Goal: Task Accomplishment & Management: Complete application form

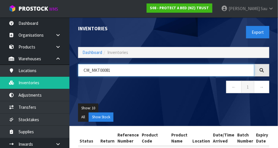
click at [141, 71] on input "CM_MKT00081" at bounding box center [166, 70] width 176 height 12
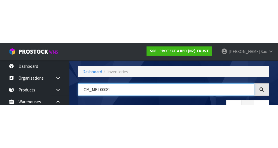
scroll to position [39, 0]
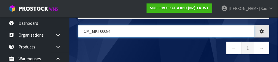
type input "CM_MKT00084"
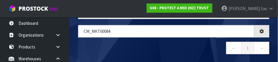
click at [156, 51] on nav "← 1 →" at bounding box center [173, 49] width 191 height 14
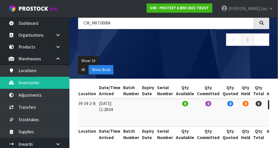
scroll to position [0, 112]
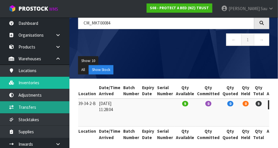
click at [29, 107] on link "Transfers" at bounding box center [34, 108] width 69 height 12
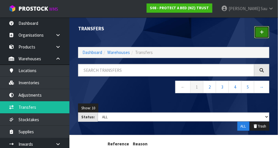
click at [174, 34] on link at bounding box center [261, 32] width 15 height 12
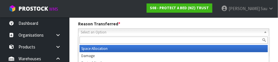
scroll to position [86, 0]
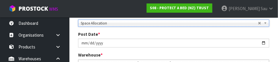
click at [174, 34] on div "Post Date * [DATE]" at bounding box center [174, 39] width 200 height 16
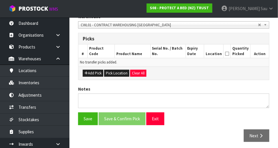
scroll to position [125, 0]
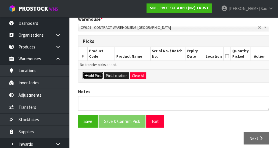
click at [103, 77] on button "Add Pick" at bounding box center [93, 76] width 21 height 7
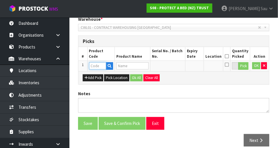
click at [102, 66] on input "text" at bounding box center [97, 65] width 17 height 7
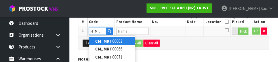
scroll to position [0, 5]
type input "CM_MKT00084"
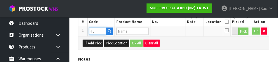
type input "SWATCH CARD ELITE TENCEL"
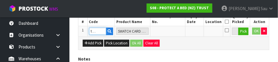
type input "CM_MKT00084"
click at [174, 47] on div "Add Pick Pick Location Ok All Clear All" at bounding box center [173, 43] width 191 height 13
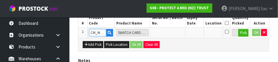
scroll to position [156, 0]
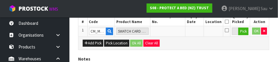
click at [174, 47] on div "Add Pick Pick Location Ok All Clear All" at bounding box center [173, 43] width 191 height 13
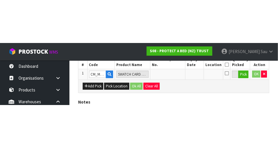
scroll to position [130, 0]
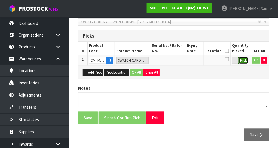
click at [174, 62] on button "Pick" at bounding box center [243, 61] width 10 height 8
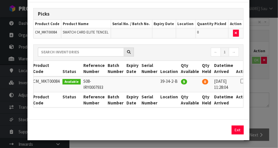
scroll to position [0, 3]
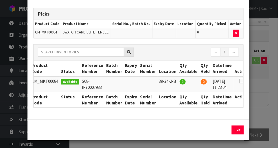
click at [174, 84] on td "0" at bounding box center [205, 85] width 12 height 16
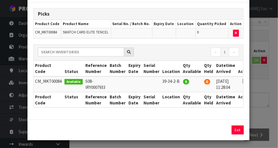
click at [174, 81] on icon at bounding box center [244, 81] width 5 height 0
click at [174, 132] on button "Assign Pick" at bounding box center [218, 130] width 24 height 9
type input "9"
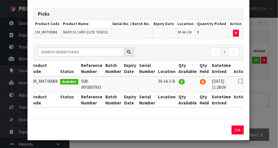
scroll to position [0, 4]
click at [174, 98] on div "Pick Line Picks Product Code Product Name Serial No. / Batch No. Expiry Date Lo…" at bounding box center [139, 74] width 278 height 148
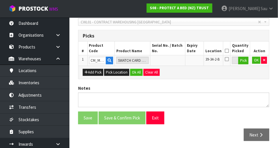
click at [174, 59] on icon at bounding box center [227, 59] width 4 height 5
click at [0, 0] on input "checkbox" at bounding box center [0, 0] width 0 height 0
click at [137, 74] on button "Ok All" at bounding box center [136, 72] width 12 height 7
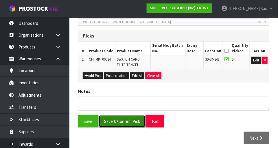
click at [126, 122] on button "Save & Confirm Pick" at bounding box center [122, 121] width 47 height 12
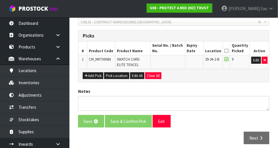
scroll to position [0, 0]
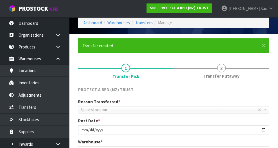
scroll to position [25, 0]
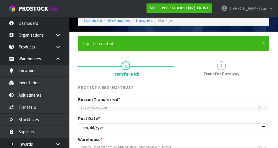
click at [174, 69] on link "2 Transfer Putaway" at bounding box center [222, 68] width 96 height 23
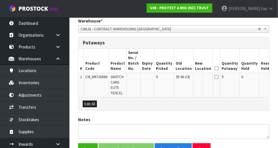
scroll to position [143, 0]
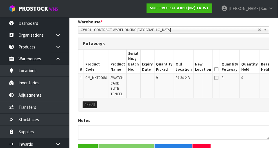
click at [174, 69] on icon at bounding box center [216, 69] width 4 height 0
click at [174, 83] on td at bounding box center [216, 86] width 7 height 24
click at [174, 78] on icon at bounding box center [216, 78] width 4 height 5
click at [174, 79] on icon at bounding box center [216, 78] width 4 height 5
click at [174, 80] on icon at bounding box center [216, 78] width 4 height 5
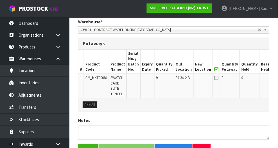
click at [174, 79] on icon at bounding box center [216, 78] width 4 height 5
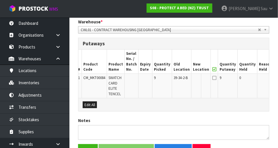
click at [174, 80] on button "Edit" at bounding box center [280, 78] width 10 height 7
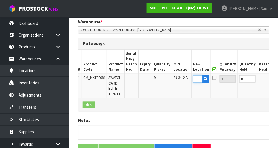
click at [174, 80] on input "text" at bounding box center [197, 78] width 9 height 7
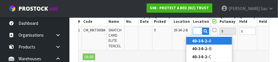
scroll to position [0, 11]
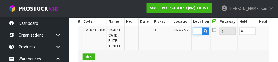
type input "40-34-2-B"
click at [174, 51] on div "Ok All" at bounding box center [173, 56] width 191 height 13
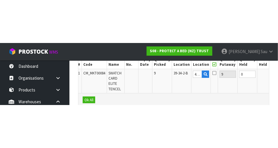
scroll to position [176, 0]
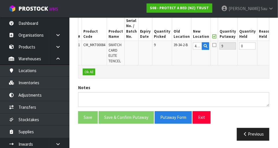
click at [174, 48] on button "OK" at bounding box center [279, 46] width 8 height 7
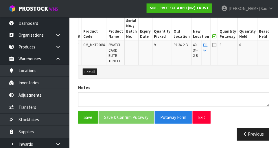
click at [174, 46] on icon at bounding box center [214, 45] width 4 height 5
click at [0, 0] on input "checkbox" at bounding box center [0, 0] width 0 height 0
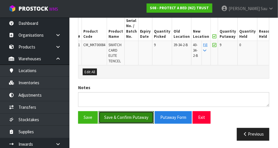
click at [131, 120] on button "Save & Confirm Putaway" at bounding box center [126, 118] width 55 height 12
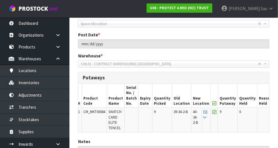
scroll to position [108, 0]
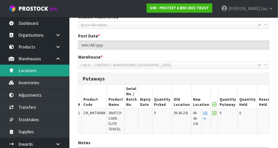
click at [48, 71] on link "Locations" at bounding box center [34, 71] width 69 height 12
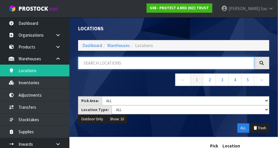
paste input "CM_MKT00084"
type input "CM_MKT00084"
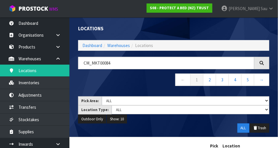
click at [140, 83] on nav "← 1 2 3 4 5 →" at bounding box center [173, 81] width 191 height 14
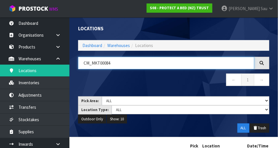
click at [168, 63] on input "CM_MKT00084" at bounding box center [166, 63] width 176 height 12
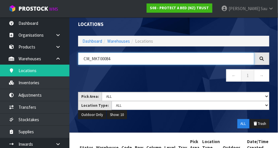
scroll to position [3, 0]
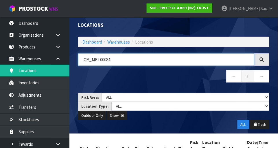
click at [91, 61] on input "CM_MKT00084" at bounding box center [166, 60] width 176 height 12
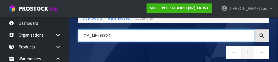
scroll to position [29, 0]
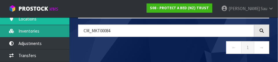
click at [27, 36] on link "Inventories" at bounding box center [34, 31] width 69 height 12
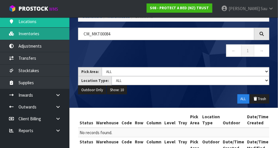
scroll to position [49, 0]
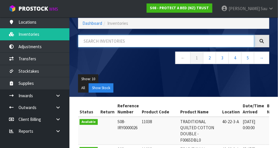
click at [93, 46] on input "text" at bounding box center [166, 41] width 176 height 12
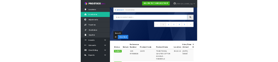
scroll to position [30, 0]
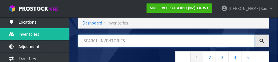
paste input "CM_MKT00084"
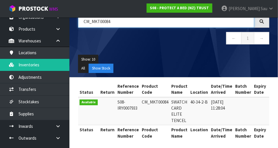
scroll to position [11, 0]
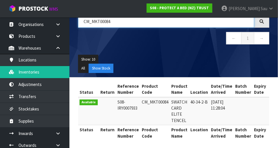
type input "CM_MKT00084"
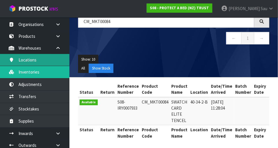
click at [29, 58] on link "Locations" at bounding box center [34, 60] width 69 height 12
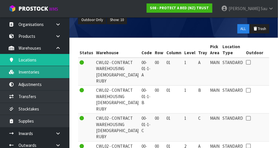
click at [28, 75] on link "Inventories" at bounding box center [34, 72] width 69 height 12
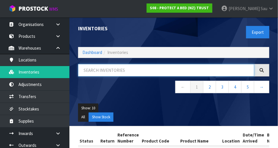
click at [116, 71] on input "text" at bounding box center [166, 70] width 176 height 12
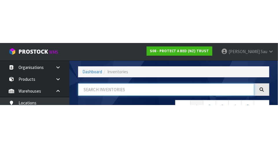
scroll to position [39, 0]
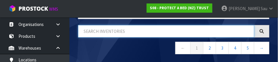
paste input "CM_MKT00084"
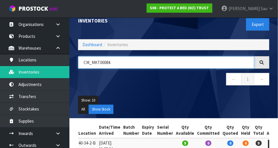
scroll to position [8, 0]
type input "CM_MKT00084"
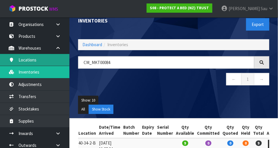
click at [53, 61] on link "Locations" at bounding box center [34, 60] width 69 height 12
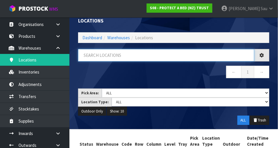
click at [130, 55] on input "text" at bounding box center [166, 55] width 176 height 12
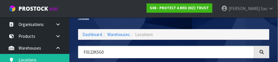
click at [174, 26] on div "Locations" at bounding box center [174, 20] width 200 height 20
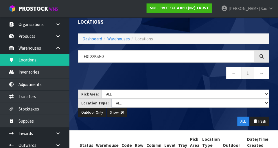
scroll to position [5, 0]
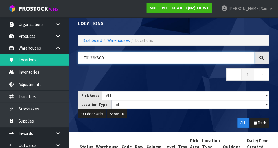
click at [129, 56] on input "F0122KSG0" at bounding box center [166, 58] width 176 height 12
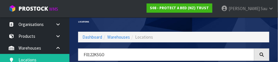
click at [174, 30] on div "Locations" at bounding box center [174, 22] width 200 height 20
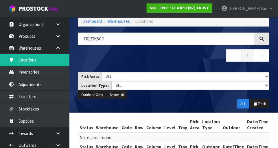
scroll to position [22, 0]
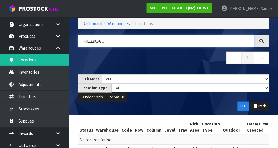
click at [140, 40] on input "F0122KSGO" at bounding box center [166, 41] width 176 height 12
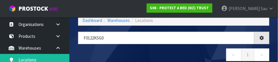
click at [174, 57] on nav "← 1 →" at bounding box center [173, 56] width 191 height 14
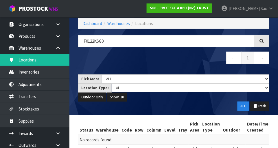
scroll to position [22, 0]
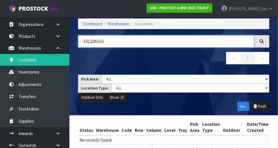
click at [136, 42] on input "F0122KSG0" at bounding box center [166, 41] width 176 height 12
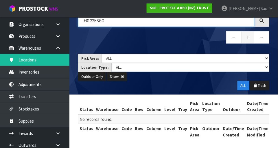
scroll to position [16, 0]
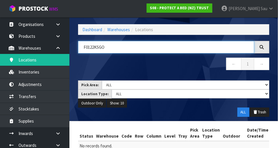
click at [119, 45] on input "F0122KSGO" at bounding box center [166, 47] width 176 height 12
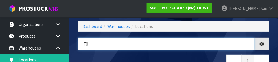
type input "F"
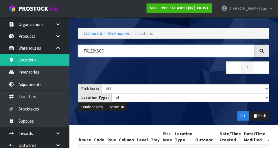
scroll to position [11, 0]
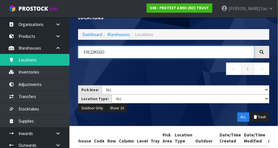
click at [111, 53] on input "F0122KSGO" at bounding box center [166, 52] width 176 height 12
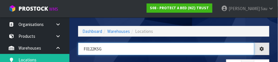
type input "F0122KSG0"
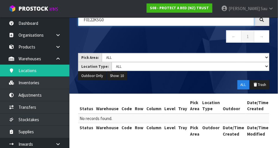
scroll to position [0, 0]
click at [63, 47] on link at bounding box center [60, 47] width 19 height 12
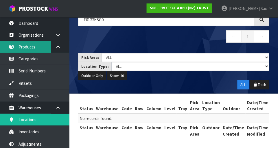
click at [19, 47] on link "Products" at bounding box center [34, 47] width 69 height 12
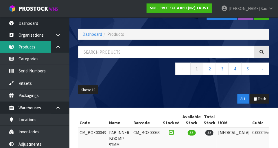
scroll to position [19, 0]
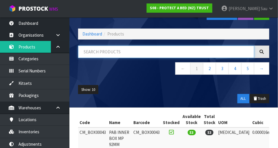
click at [93, 54] on input "text" at bounding box center [166, 52] width 176 height 12
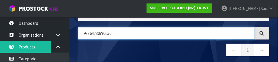
scroll to position [39, 0]
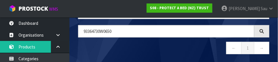
click at [101, 46] on nav "← 1 →" at bounding box center [173, 49] width 191 height 14
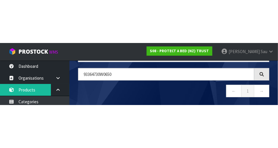
scroll to position [32, 0]
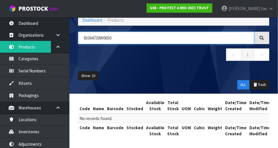
click at [104, 38] on input "93364730W0650" at bounding box center [166, 38] width 176 height 12
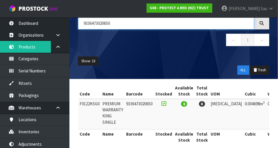
scroll to position [45, 0]
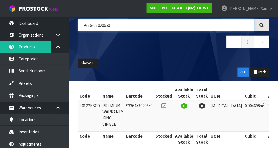
type input "9336473020650"
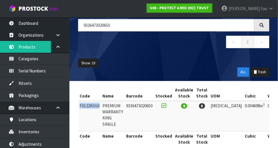
copy td "F0122KSG0"
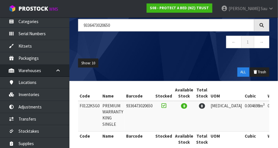
scroll to position [36, 0]
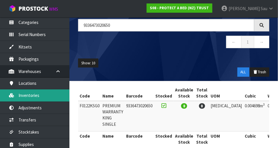
click at [32, 92] on link "Inventories" at bounding box center [34, 96] width 69 height 12
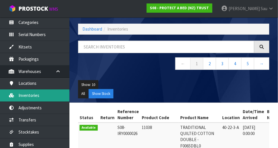
scroll to position [45, 0]
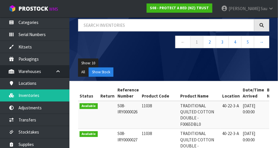
click at [115, 47] on nav "← 1 2 3 4 5 →" at bounding box center [173, 43] width 191 height 14
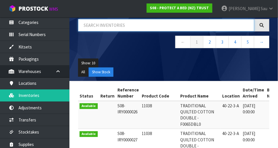
click at [112, 22] on input "text" at bounding box center [166, 25] width 176 height 12
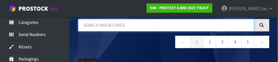
paste input "F0122KSG0"
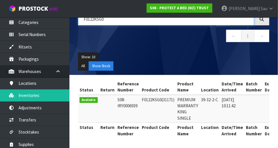
scroll to position [51, 0]
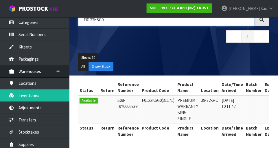
type input "F0122KSG0"
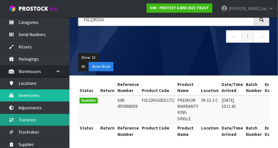
click at [25, 119] on link "Transfers" at bounding box center [34, 120] width 69 height 12
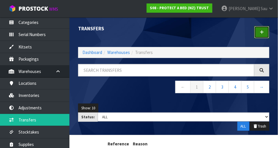
click at [174, 30] on icon at bounding box center [262, 32] width 4 height 4
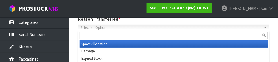
scroll to position [86, 0]
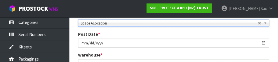
click at [174, 32] on div "Post Date * [DATE]" at bounding box center [174, 39] width 200 height 16
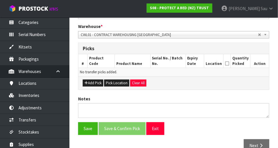
scroll to position [115, 0]
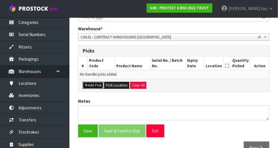
click at [95, 85] on button "Add Pick" at bounding box center [93, 85] width 21 height 7
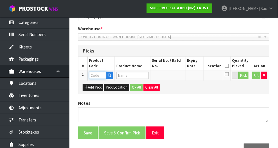
paste input "F0122KSG0"
type input "F0122KSG0"
type input "PREMIUM WARRANTY KING SINGLE"
type input "F0122KSG0"
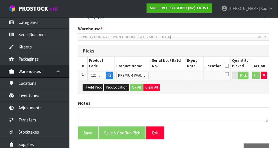
click at [174, 100] on div "Notes" at bounding box center [174, 111] width 200 height 22
click at [174, 77] on button "Pick" at bounding box center [243, 76] width 10 height 8
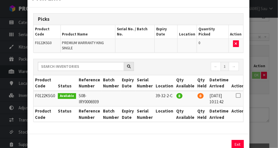
scroll to position [21, 0]
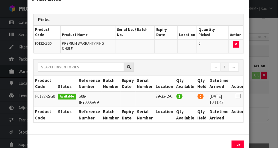
click at [174, 96] on icon at bounding box center [238, 96] width 5 height 0
click at [174, 141] on button "Assign Pick" at bounding box center [218, 145] width 24 height 9
type input "8"
click at [174, 95] on div "Pick Line Picks Product Code Product Name Serial No. / Batch No. Expiry Date Lo…" at bounding box center [139, 74] width 278 height 148
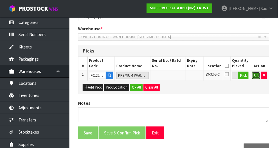
click at [174, 77] on button "OK" at bounding box center [256, 75] width 8 height 7
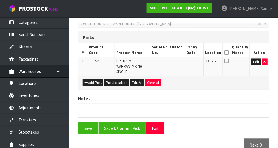
scroll to position [130, 0]
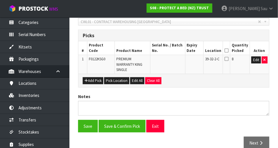
click at [174, 60] on icon at bounding box center [226, 59] width 4 height 5
click at [0, 0] on input "checkbox" at bounding box center [0, 0] width 0 height 0
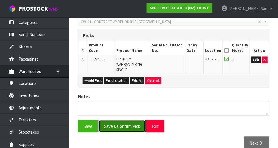
click at [125, 121] on button "Save & Confirm Pick" at bounding box center [122, 126] width 47 height 12
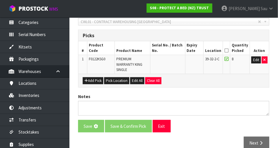
scroll to position [0, 0]
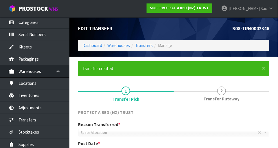
click at [174, 94] on span "2" at bounding box center [221, 91] width 9 height 9
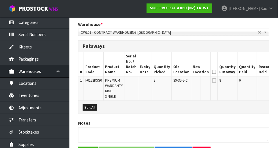
scroll to position [139, 0]
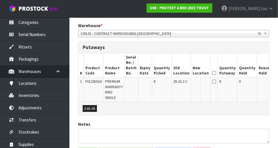
click at [174, 84] on button "Edit" at bounding box center [280, 82] width 10 height 7
click at [174, 84] on input "text" at bounding box center [197, 82] width 9 height 7
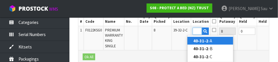
scroll to position [0, 9]
type input "40-31-2-B"
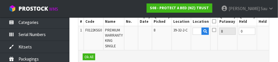
click at [174, 32] on button "OK" at bounding box center [279, 31] width 8 height 7
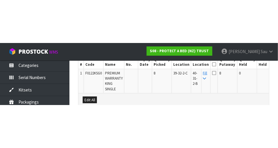
scroll to position [176, 0]
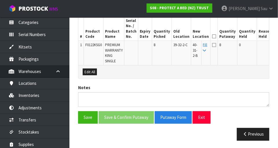
click at [174, 36] on icon at bounding box center [214, 36] width 4 height 0
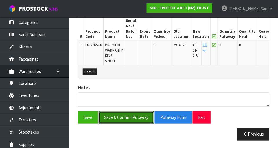
click at [134, 118] on button "Save & Confirm Putaway" at bounding box center [126, 118] width 55 height 12
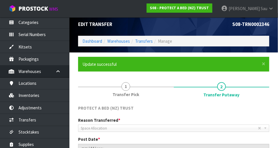
scroll to position [0, 0]
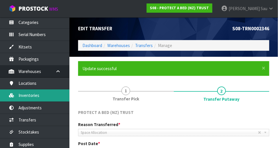
click at [46, 96] on link "Inventories" at bounding box center [34, 96] width 69 height 12
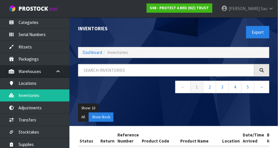
click at [163, 52] on ol "Dashboard Inventories" at bounding box center [173, 52] width 191 height 11
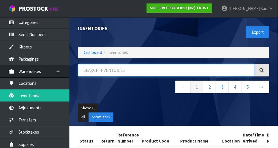
paste input "F0122KSG0"
type input "F0122KSG0"
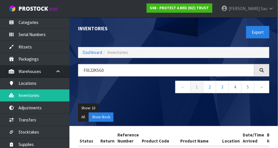
click at [143, 97] on div "F0122KSG0 ← 1 2 3 4 5 →" at bounding box center [174, 81] width 200 height 35
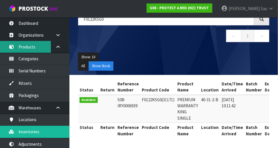
click at [35, 47] on link "Products" at bounding box center [34, 47] width 69 height 12
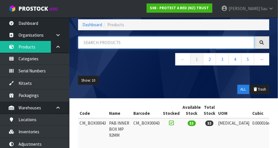
click at [128, 40] on input "text" at bounding box center [166, 42] width 176 height 12
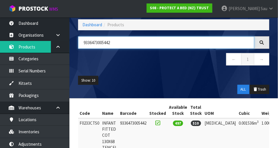
scroll to position [57, 0]
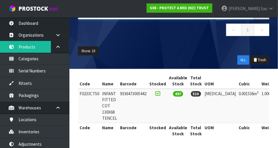
type input "9336473005442"
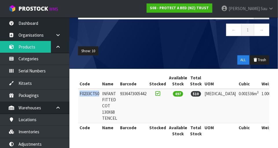
copy td "F0233CTS0"
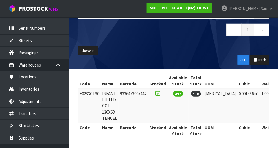
scroll to position [43, 0]
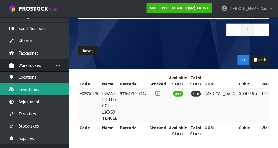
click at [20, 92] on link "Inventories" at bounding box center [34, 90] width 69 height 12
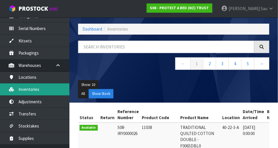
scroll to position [57, 0]
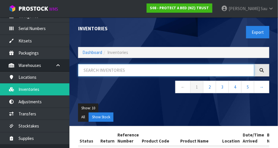
click at [145, 70] on input "text" at bounding box center [166, 70] width 176 height 12
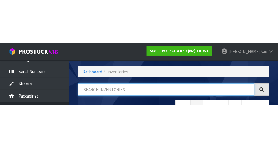
scroll to position [39, 0]
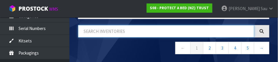
paste input "F0233CTS0"
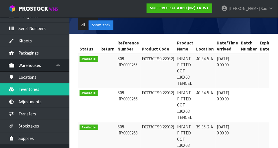
scroll to position [0, 0]
type input "F0233CTS0"
copy td "F0233CTS0"
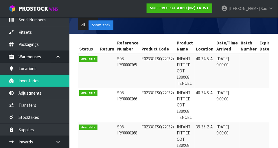
scroll to position [52, 0]
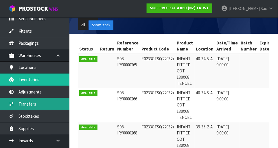
click at [29, 108] on link "Transfers" at bounding box center [34, 104] width 69 height 12
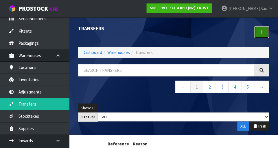
click at [174, 36] on link at bounding box center [261, 32] width 15 height 12
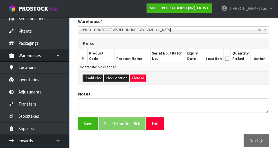
scroll to position [120, 0]
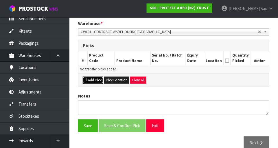
click at [90, 82] on button "Add Pick" at bounding box center [93, 80] width 21 height 7
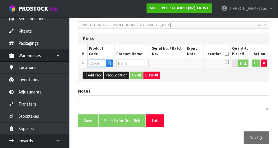
click at [95, 65] on input "text" at bounding box center [97, 63] width 17 height 7
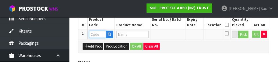
scroll to position [156, 0]
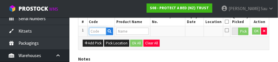
paste input "F0233CTS0"
type input "F0233CTS0"
type input "INFANT FITTED COT 130X68 TENCEL"
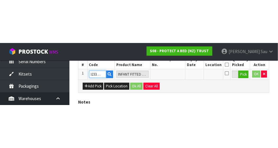
scroll to position [130, 0]
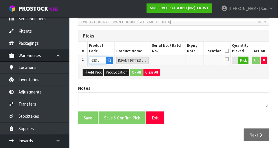
type input "F0233CTS0"
click at [174, 58] on button "Pick" at bounding box center [243, 61] width 10 height 8
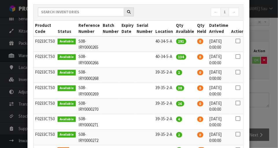
scroll to position [76, 0]
click at [174, 72] on icon at bounding box center [237, 72] width 5 height 0
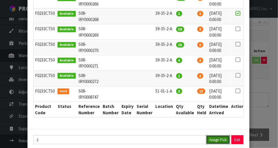
click at [174, 136] on button "Assign Pick" at bounding box center [218, 140] width 24 height 9
type input "2"
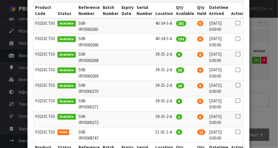
scroll to position [89, 0]
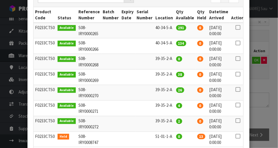
click at [174, 90] on icon at bounding box center [237, 90] width 5 height 0
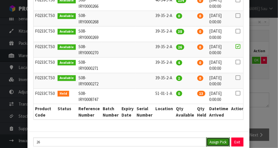
click at [174, 138] on button "Assign Pick" at bounding box center [218, 142] width 24 height 9
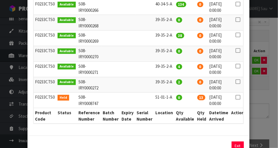
click at [174, 66] on icon at bounding box center [237, 66] width 5 height 0
click at [174, 142] on button "Assign Pick" at bounding box center [218, 146] width 24 height 9
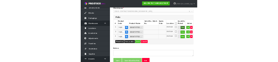
scroll to position [126, 0]
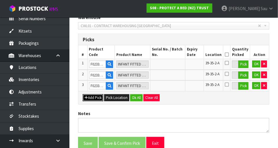
click at [91, 99] on button "Add Pick" at bounding box center [93, 98] width 21 height 7
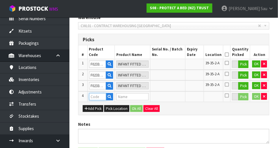
click at [94, 95] on input "text" at bounding box center [97, 96] width 17 height 7
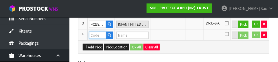
scroll to position [188, 0]
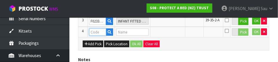
paste input "F0233CTS0"
type input "F0233CTS0"
type input "INFANT FITTED COT 130X68 TENCEL"
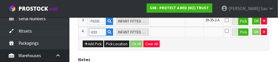
type input "F0233CTS0"
click at [174, 29] on button "Pick" at bounding box center [243, 33] width 10 height 8
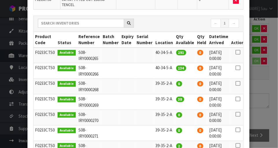
scroll to position [74, 0]
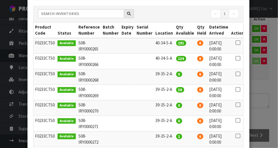
click at [174, 90] on icon at bounding box center [237, 90] width 5 height 0
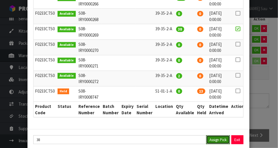
click at [174, 136] on button "Assign Pick" at bounding box center [218, 140] width 24 height 9
type input "38"
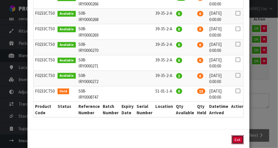
click at [174, 136] on button "Exit" at bounding box center [238, 140] width 12 height 9
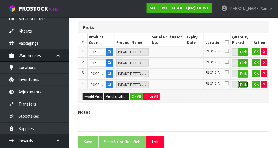
scroll to position [147, 0]
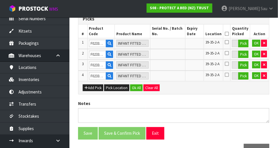
click at [174, 34] on icon at bounding box center [227, 34] width 4 height 0
click at [140, 86] on button "Ok All" at bounding box center [136, 88] width 12 height 7
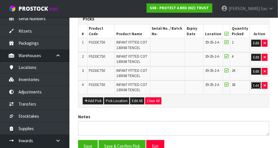
click at [174, 82] on button "Edit" at bounding box center [256, 85] width 10 height 7
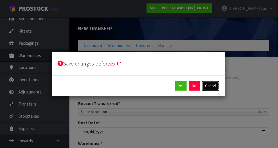
click at [174, 86] on button "Cancel" at bounding box center [210, 86] width 17 height 9
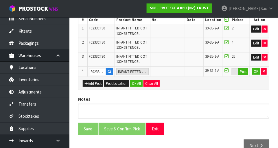
scroll to position [160, 0]
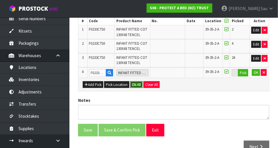
click at [134, 84] on button "Ok All" at bounding box center [136, 85] width 12 height 7
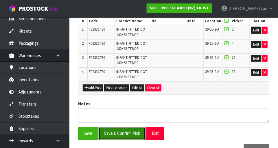
click at [124, 132] on button "Save & Confirm Pick" at bounding box center [122, 134] width 47 height 12
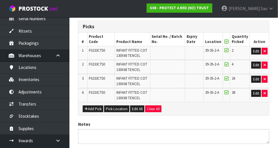
scroll to position [0, 0]
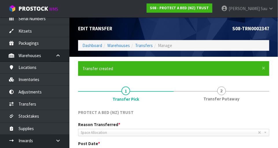
click at [174, 94] on link "2 Transfer Putaway" at bounding box center [222, 93] width 96 height 23
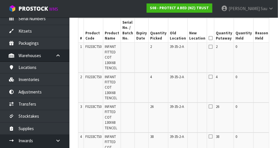
scroll to position [174, 0]
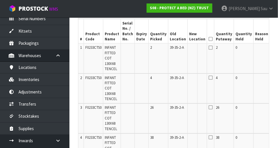
click at [174, 48] on button "Edit" at bounding box center [276, 48] width 10 height 7
click at [174, 49] on input "text" at bounding box center [193, 48] width 9 height 7
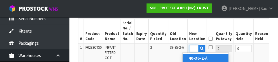
scroll to position [0, 9]
type input "40-36-2-C"
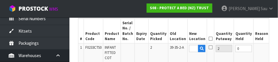
click at [174, 49] on button "OK" at bounding box center [276, 48] width 8 height 7
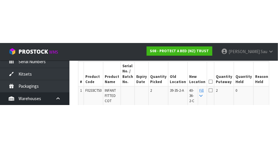
scroll to position [174, 0]
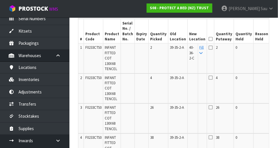
click at [174, 54] on icon at bounding box center [201, 53] width 3 height 4
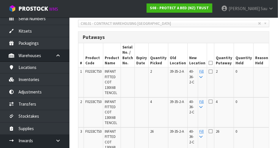
scroll to position [149, 0]
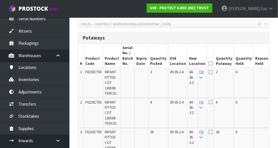
click at [174, 64] on icon at bounding box center [211, 64] width 4 height 0
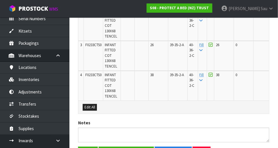
scroll to position [271, 0]
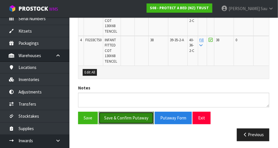
click at [137, 117] on button "Save & Confirm Putaway" at bounding box center [126, 118] width 55 height 12
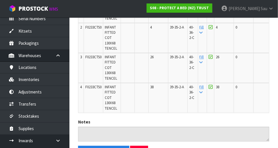
scroll to position [259, 0]
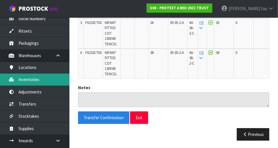
click at [47, 78] on link "Inventories" at bounding box center [34, 80] width 69 height 12
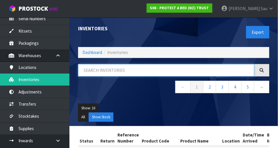
paste input "F0233CTS0"
type input "F0233CTS0"
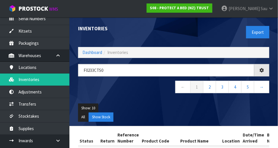
click at [134, 98] on div "F0233CTS0 ← 1 2 3 4 5 →" at bounding box center [174, 81] width 200 height 35
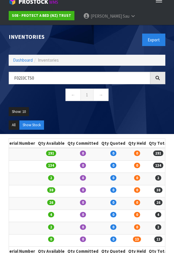
scroll to position [32, 0]
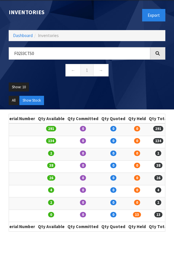
click at [158, 86] on ul "Show: 10 5 10 25 50" at bounding box center [87, 89] width 156 height 14
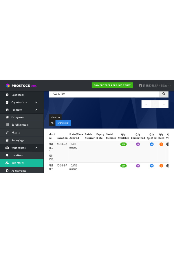
scroll to position [0, 0]
